Goal: Check status: Check status

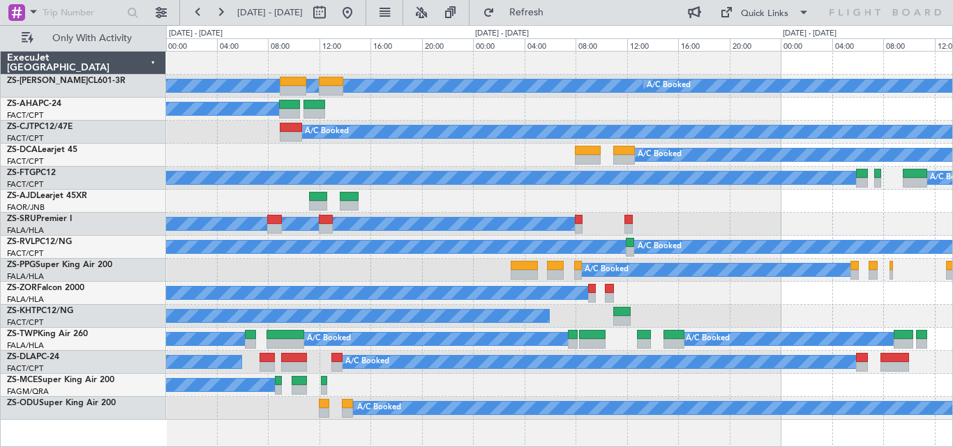
click at [335, 194] on div "A/C Booked A/C Booked A/C Booked A/C Booked A/C Booked A/C Booked A/C Booked A/…" at bounding box center [559, 236] width 786 height 368
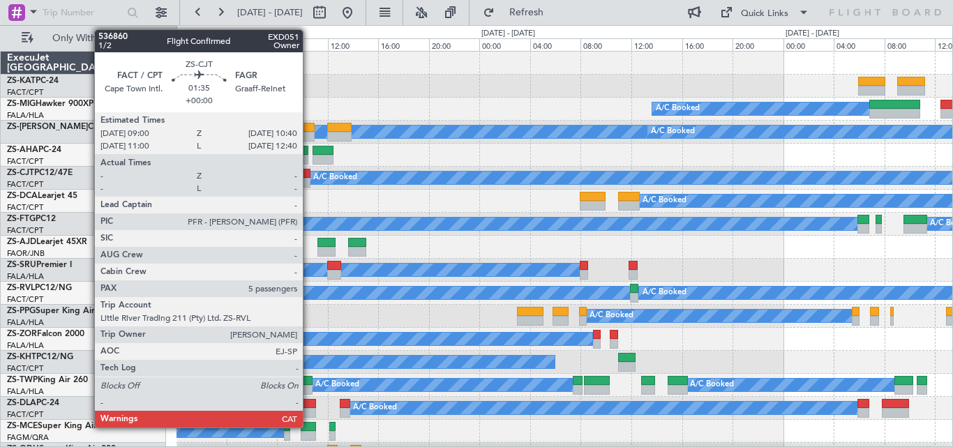
click at [309, 177] on div at bounding box center [300, 174] width 22 height 10
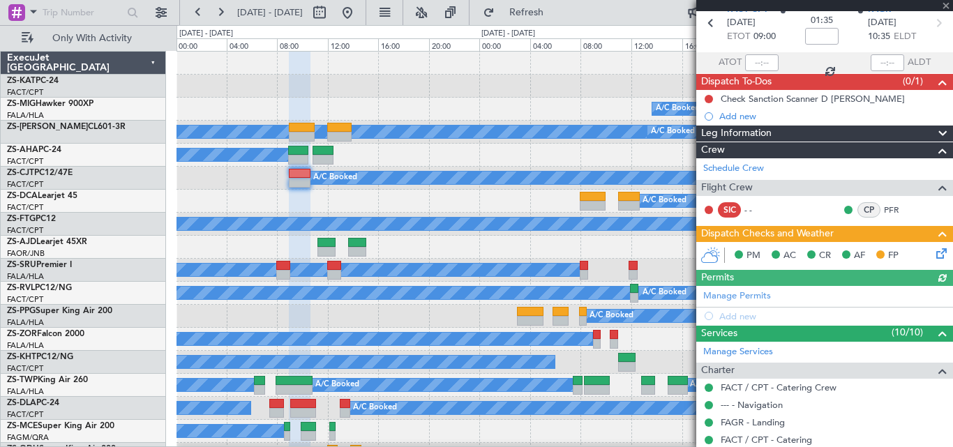
scroll to position [354, 0]
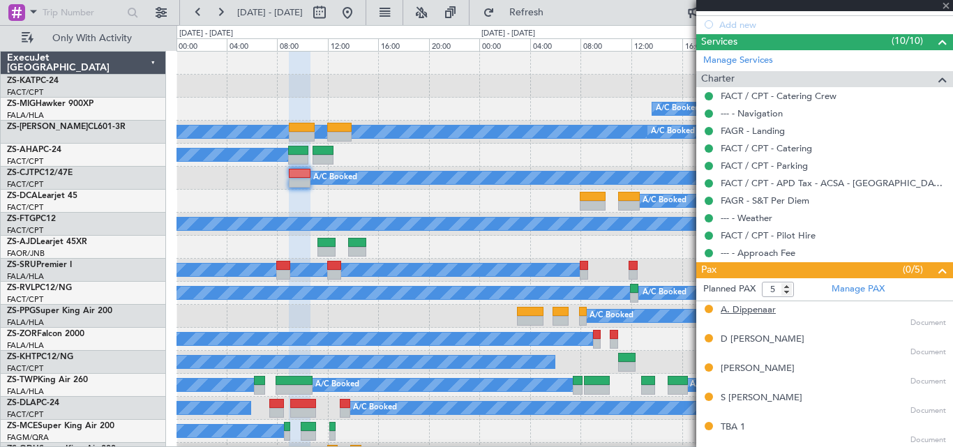
click at [768, 310] on div "A. Dippenaar" at bounding box center [748, 310] width 55 height 14
click at [727, 341] on div "D [PERSON_NAME]" at bounding box center [763, 340] width 84 height 14
click at [744, 370] on div "[PERSON_NAME]" at bounding box center [758, 369] width 74 height 14
click at [740, 400] on div "S [PERSON_NAME]" at bounding box center [762, 398] width 82 height 14
click at [732, 434] on div "TBA 1 Document" at bounding box center [833, 433] width 225 height 25
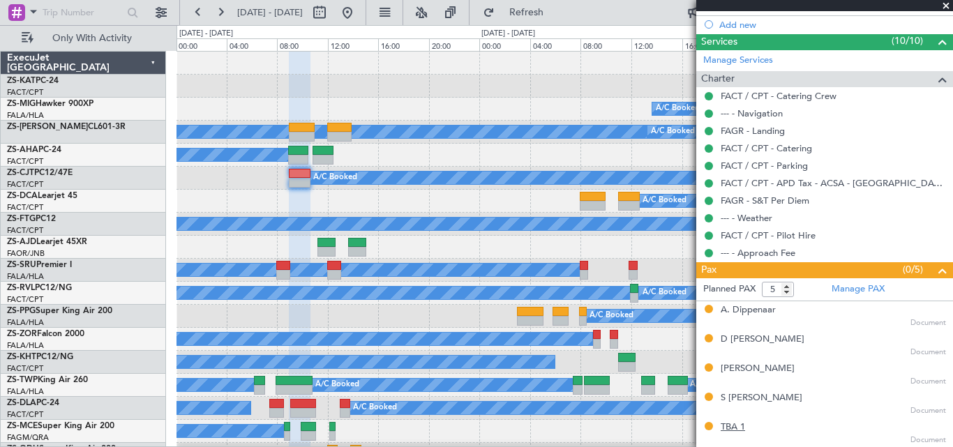
click at [732, 431] on div "TBA 1" at bounding box center [733, 428] width 24 height 14
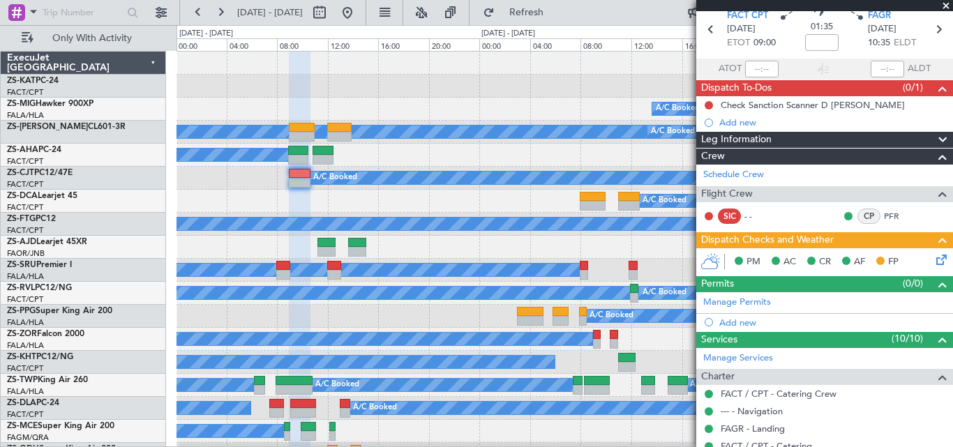
scroll to position [0, 0]
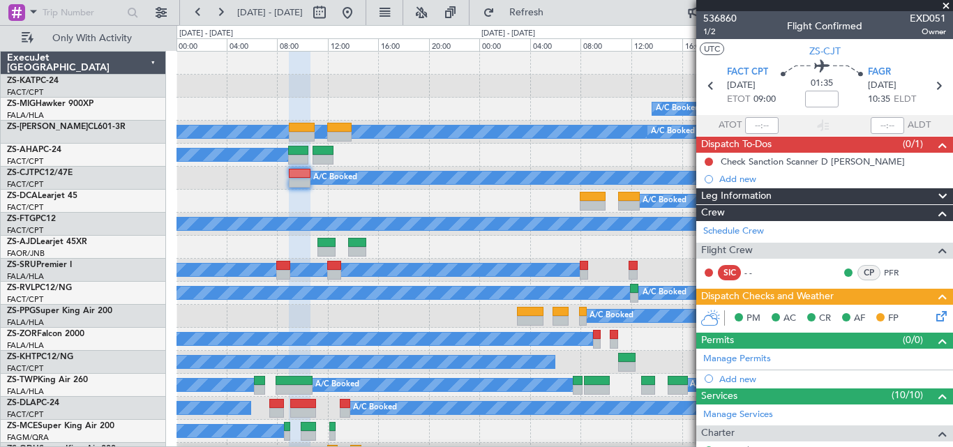
click at [945, 4] on span at bounding box center [946, 6] width 14 height 13
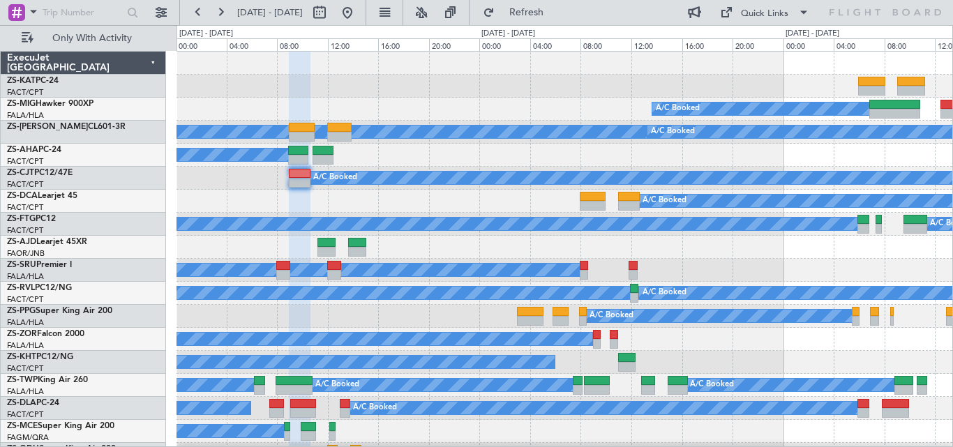
type input "0"
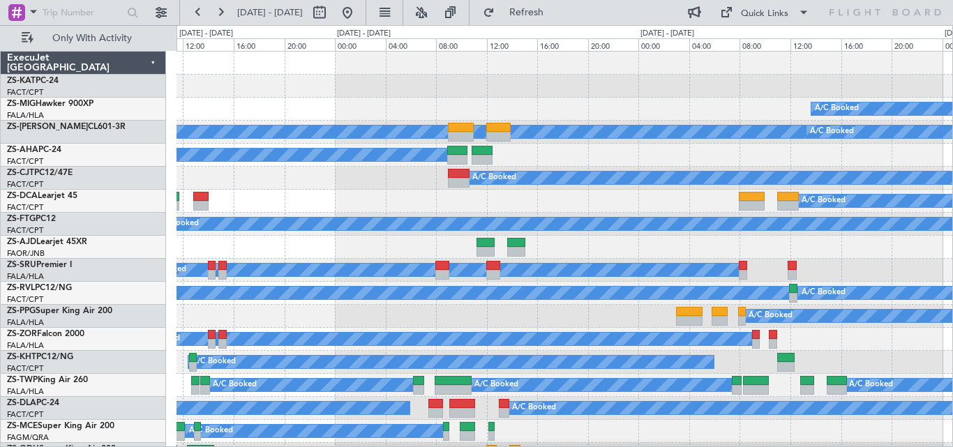
click at [564, 116] on div "A/C Booked A/C Booked A/C Booked" at bounding box center [564, 109] width 776 height 23
